Goal: Task Accomplishment & Management: Use online tool/utility

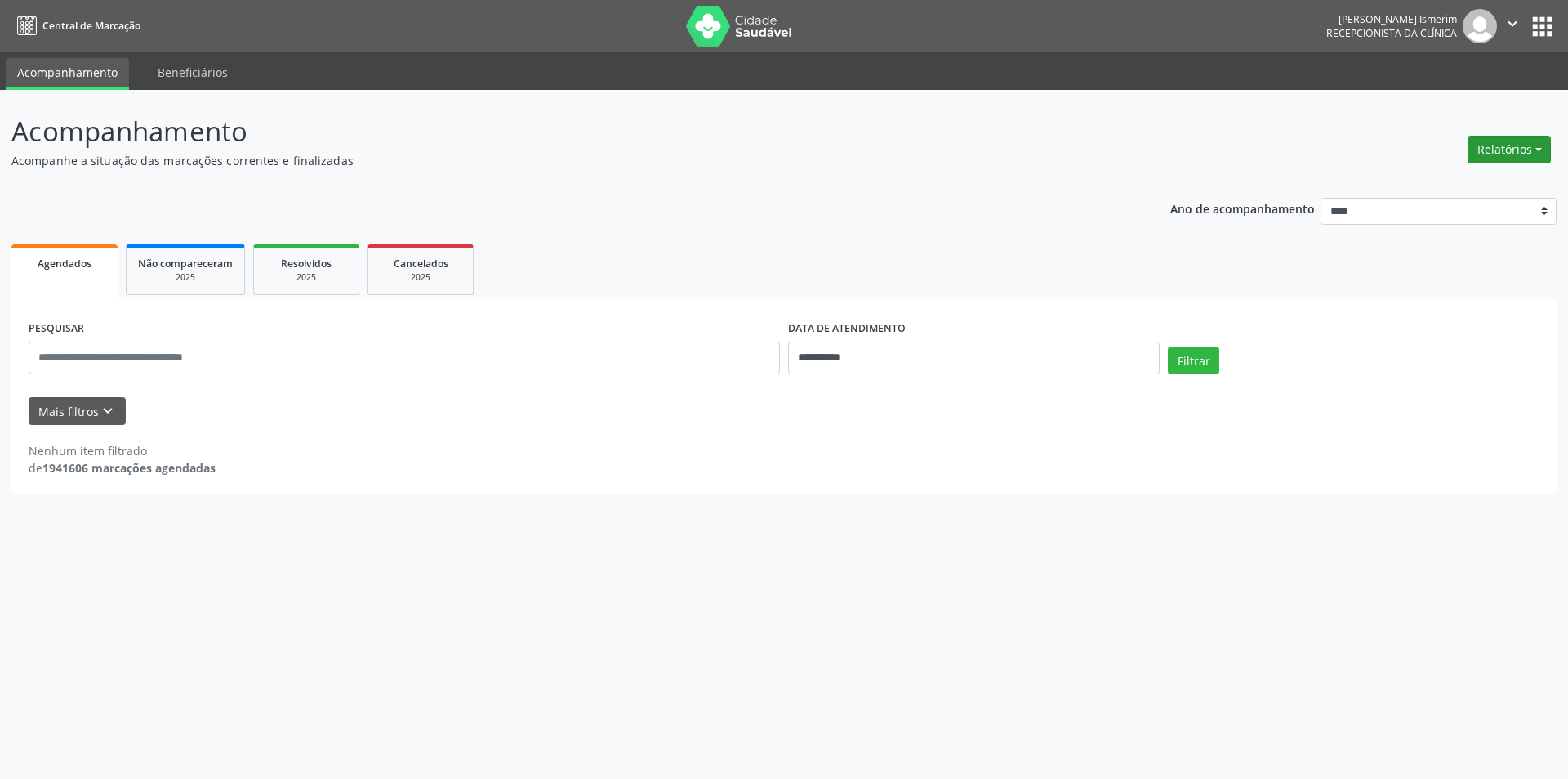
click at [1516, 144] on button "Relatórios" at bounding box center [1509, 149] width 83 height 28
click at [1420, 188] on link "Agendamentos" at bounding box center [1464, 184] width 176 height 22
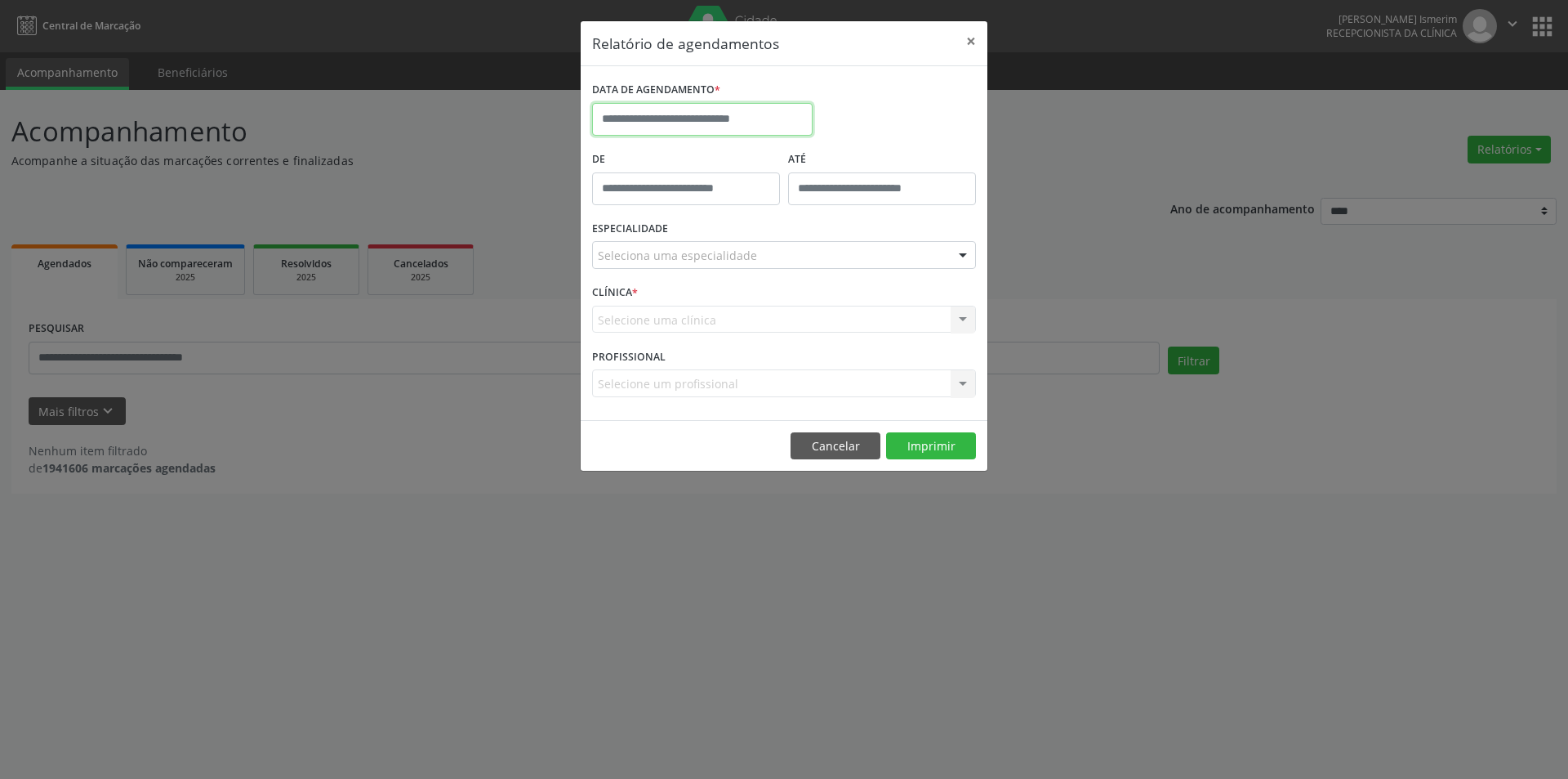
click at [710, 114] on input "text" at bounding box center [702, 119] width 221 height 32
click at [734, 266] on div "28 29 30 1 2 3 4 5 6 7 8 9 10 11 12 13 14 15 16 17 18 19 20 21 22 23 24 25 26 2…" at bounding box center [718, 285] width 251 height 197
click at [715, 263] on span "15" at bounding box center [718, 270] width 32 height 32
type input "**********"
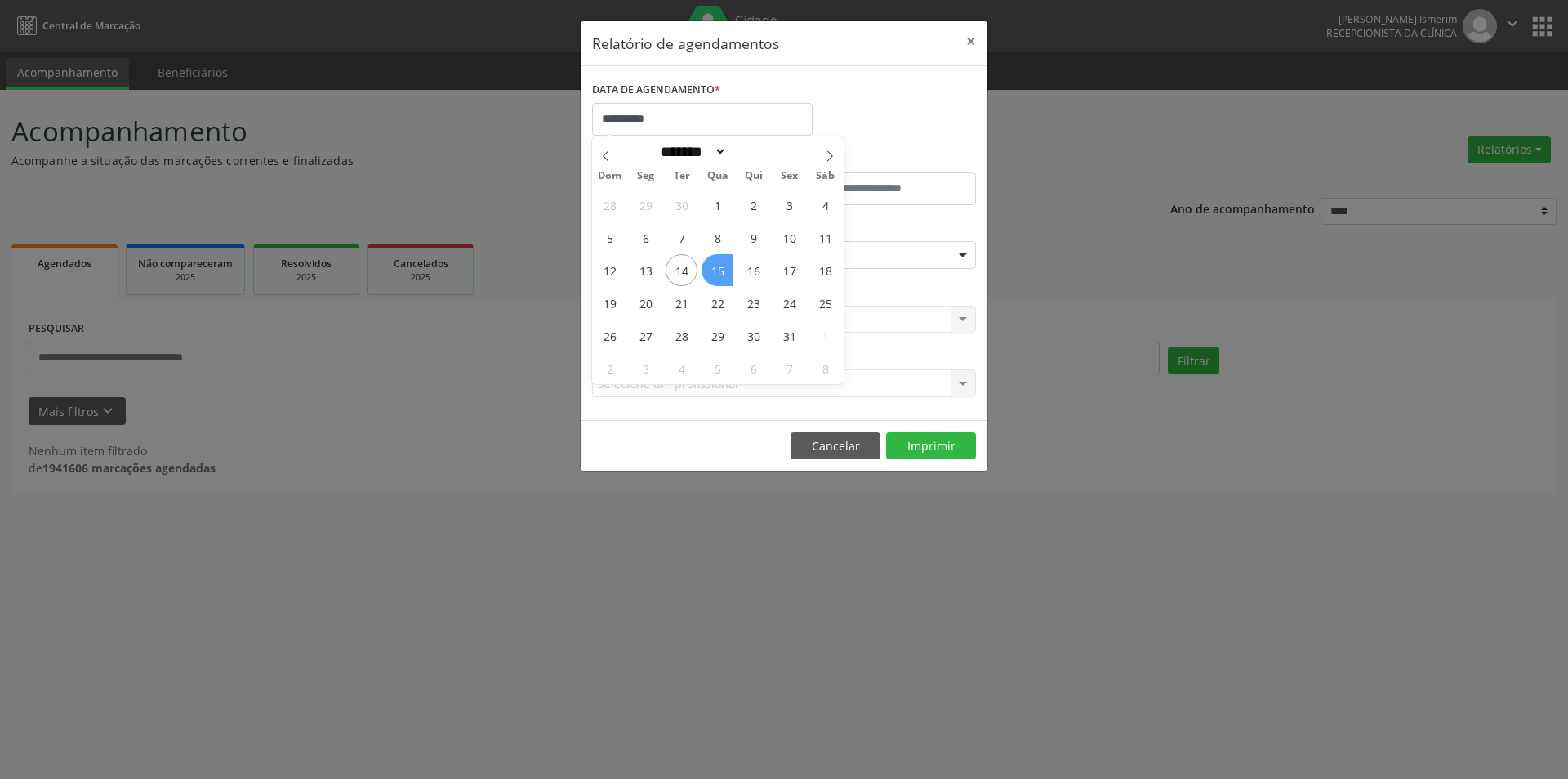
click at [715, 263] on span "15" at bounding box center [718, 270] width 32 height 32
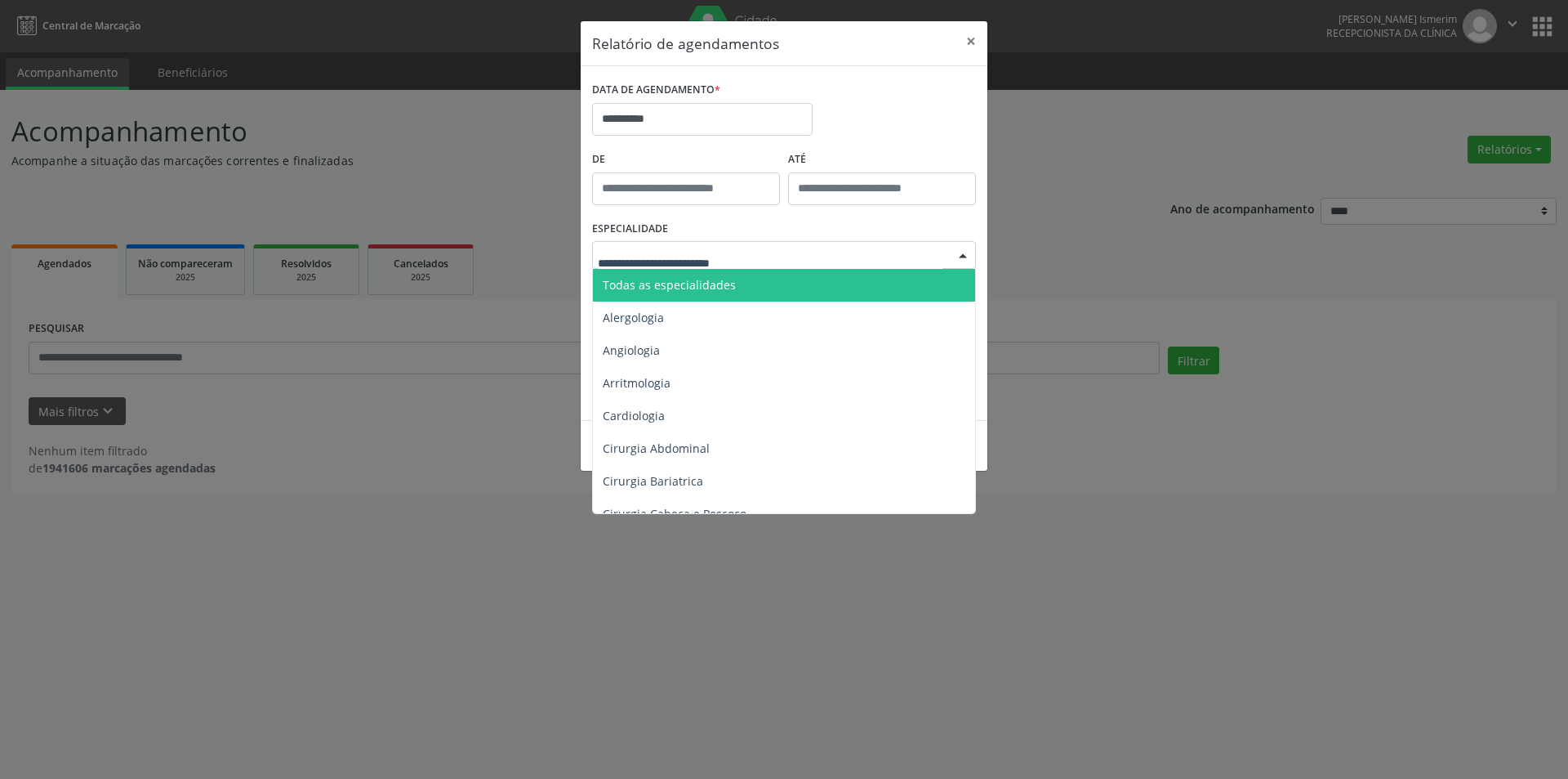
click at [740, 277] on span "Todas as especialidades" at bounding box center [785, 285] width 385 height 32
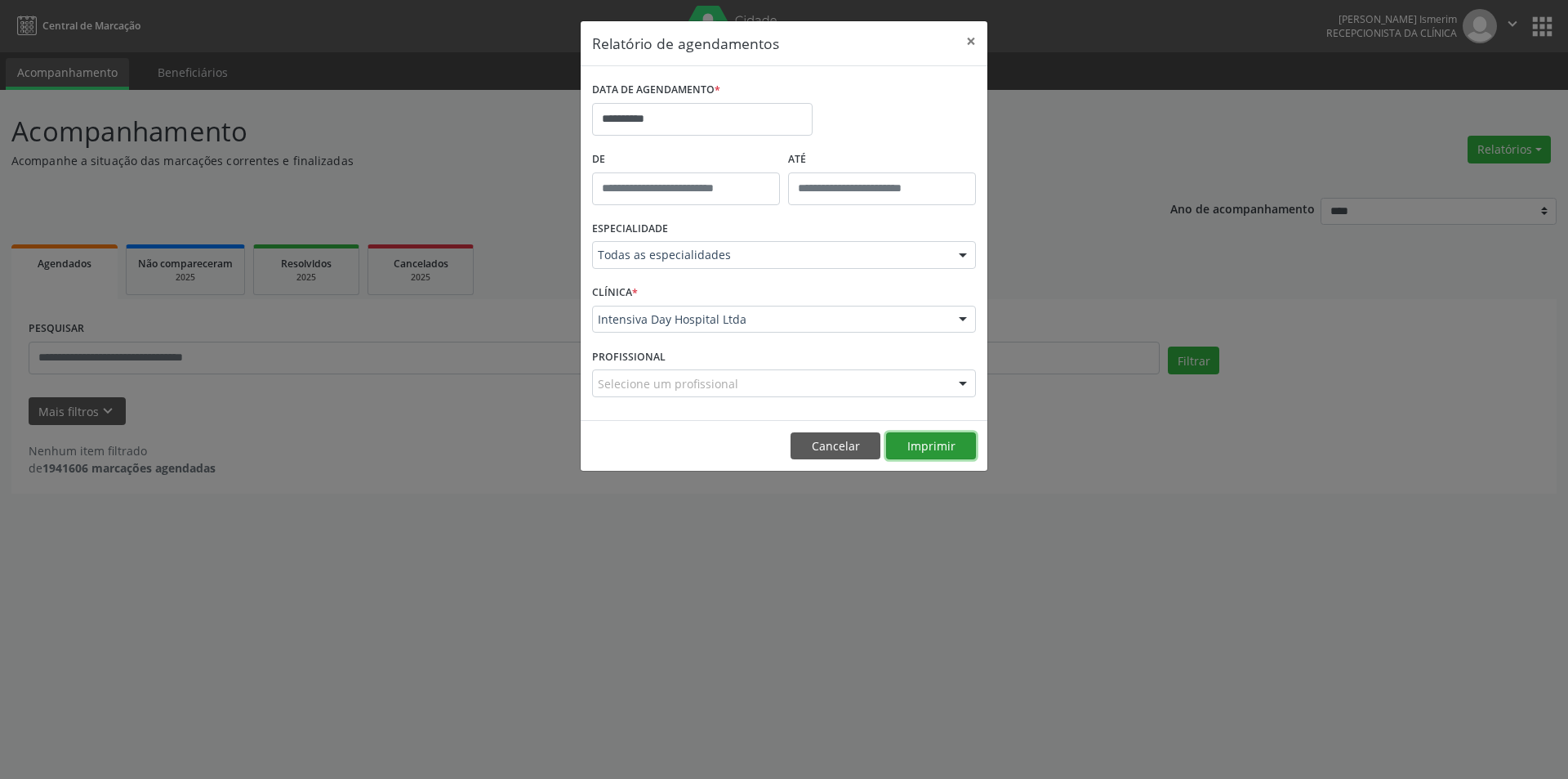
click at [962, 450] on button "Imprimir" at bounding box center [931, 446] width 90 height 28
click at [970, 43] on button "×" at bounding box center [971, 41] width 32 height 40
